Goal: Task Accomplishment & Management: Manage account settings

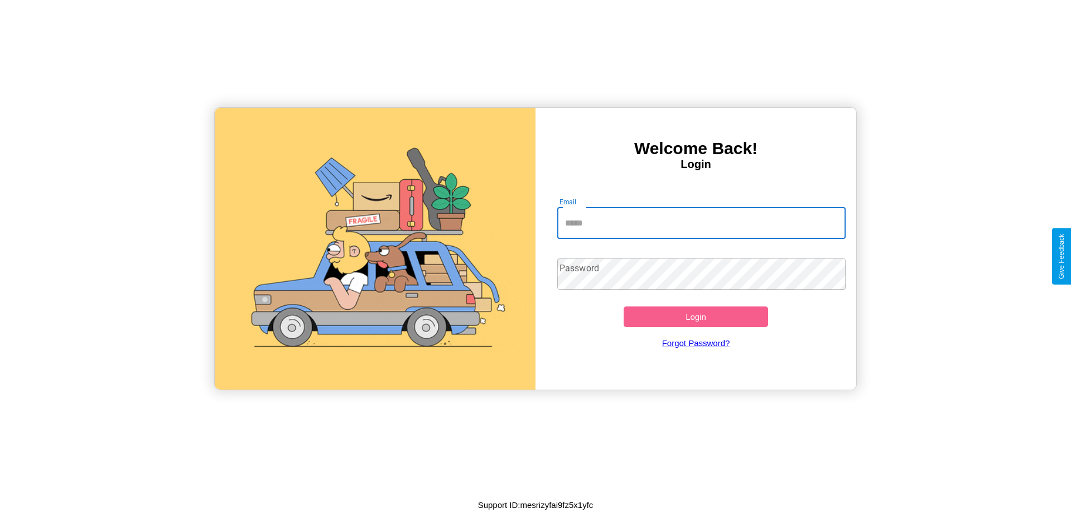
click at [701, 223] on input "Email" at bounding box center [701, 223] width 289 height 31
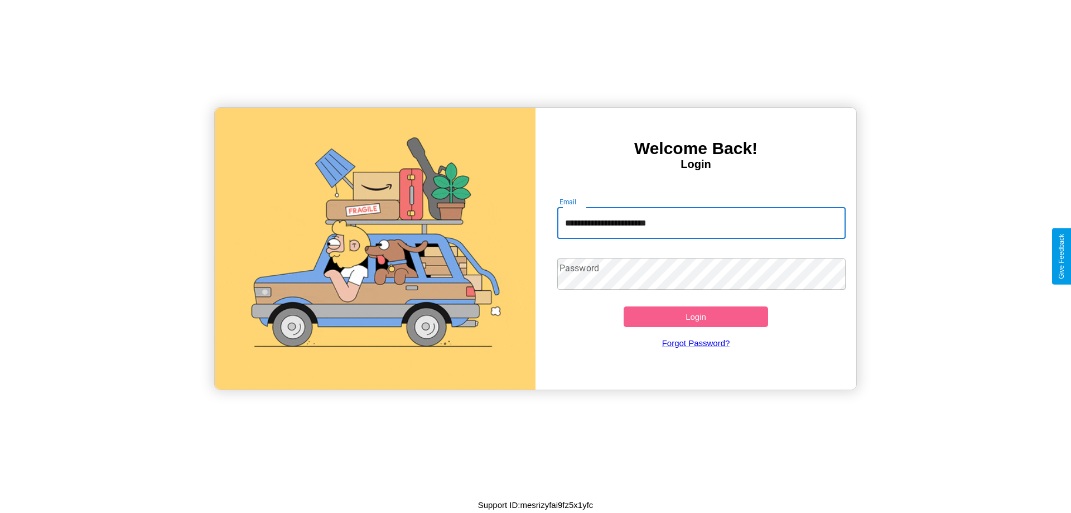
type input "**********"
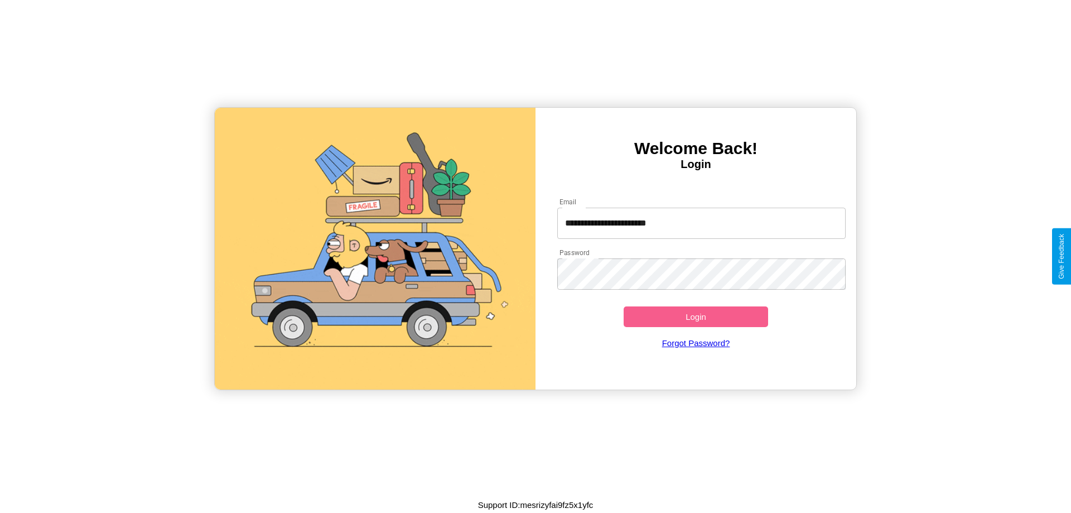
click at [696, 316] on button "Login" at bounding box center [696, 316] width 144 height 21
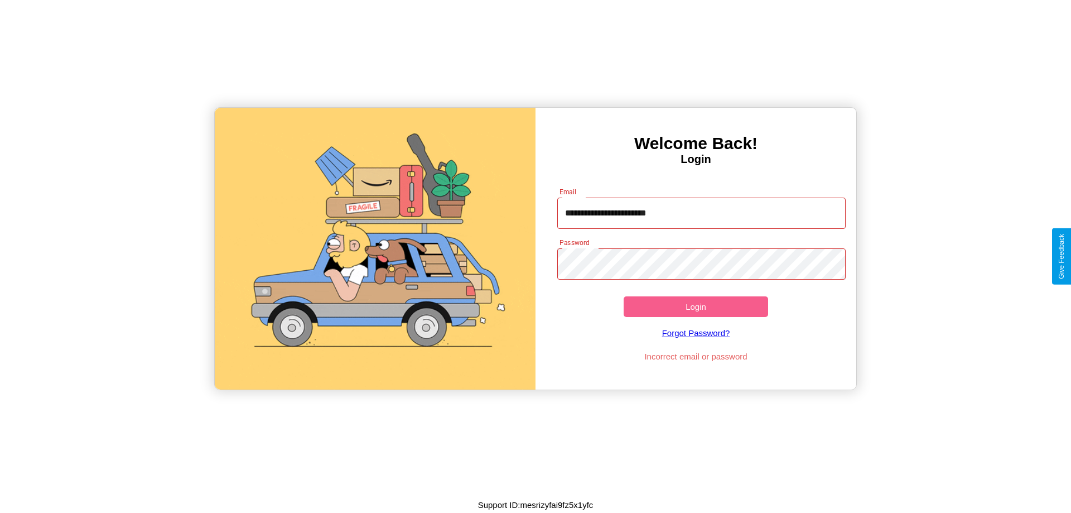
click at [696, 306] on button "Login" at bounding box center [696, 306] width 144 height 21
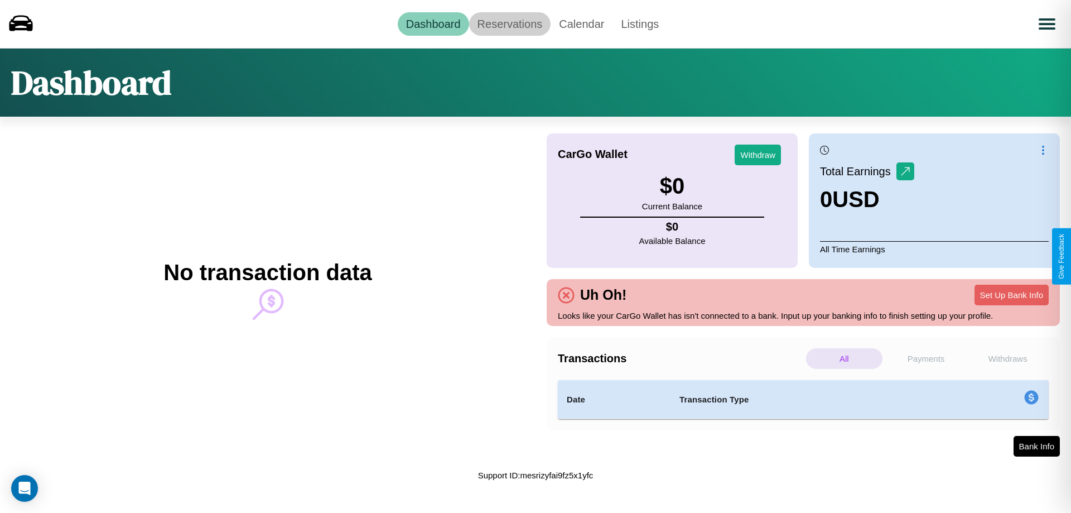
click at [509, 23] on link "Reservations" at bounding box center [510, 23] width 82 height 23
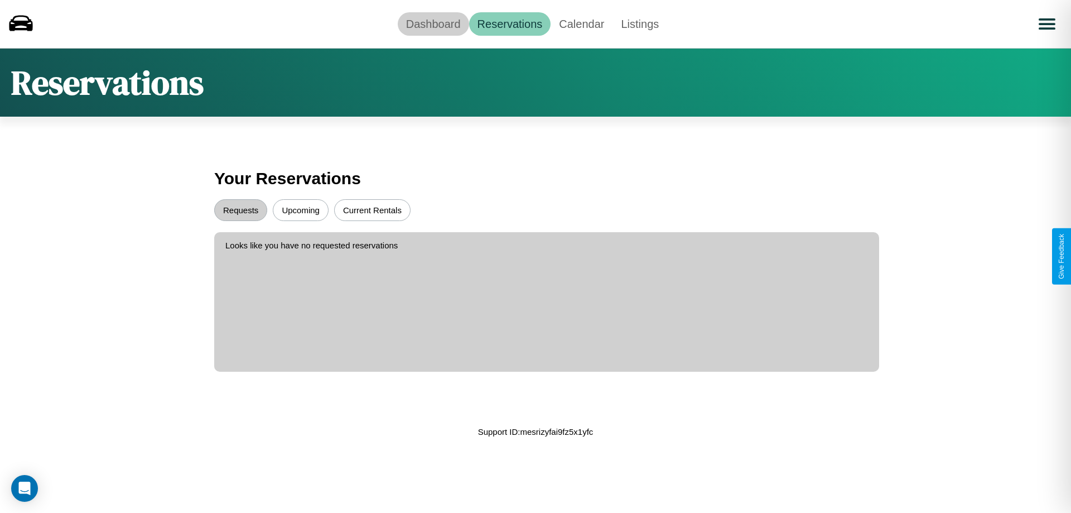
click at [433, 23] on link "Dashboard" at bounding box center [433, 23] width 71 height 23
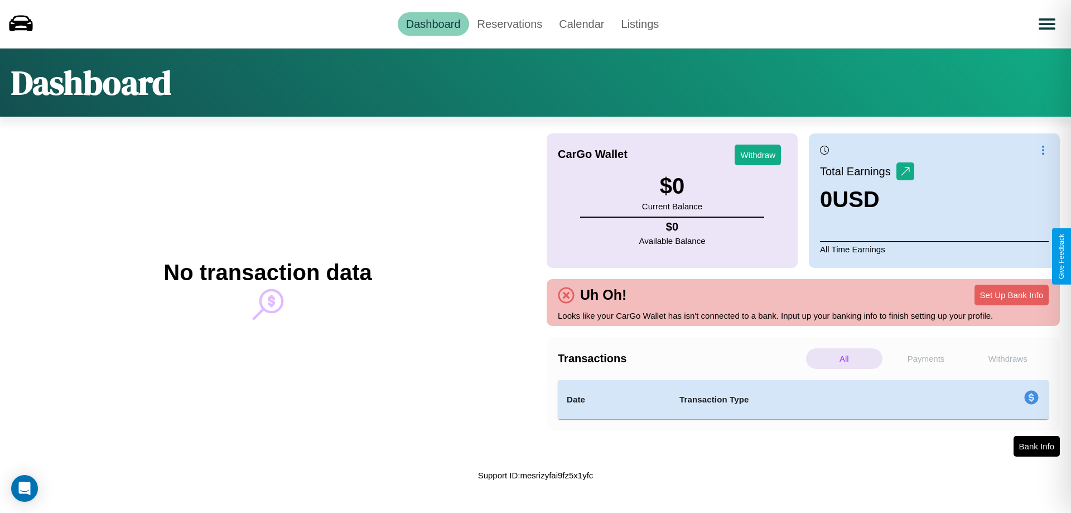
click at [926, 358] on p "Payments" at bounding box center [926, 358] width 76 height 21
click at [1007, 358] on p "Withdraws" at bounding box center [1008, 358] width 76 height 21
